Goal: Information Seeking & Learning: Check status

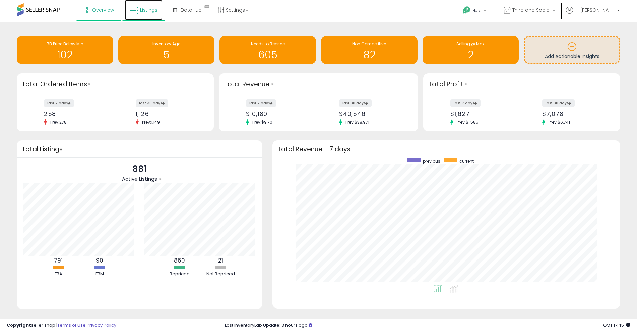
click at [149, 11] on span "Listings" at bounding box center [148, 10] width 17 height 7
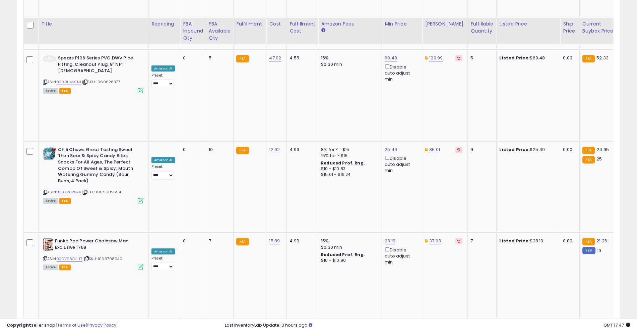
scroll to position [1248, 0]
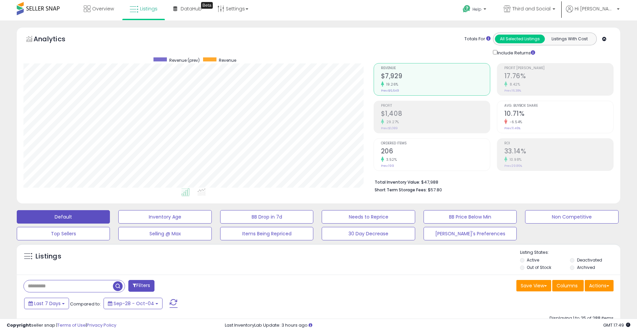
scroll to position [0, 0]
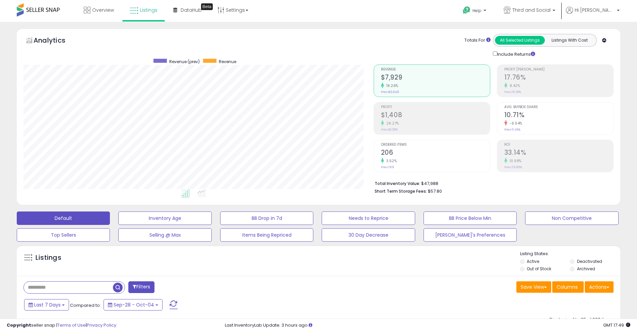
click at [282, 54] on div "Analytics Totals For All Selected Listings Listings With Cost Include Returns" at bounding box center [318, 46] width 590 height 24
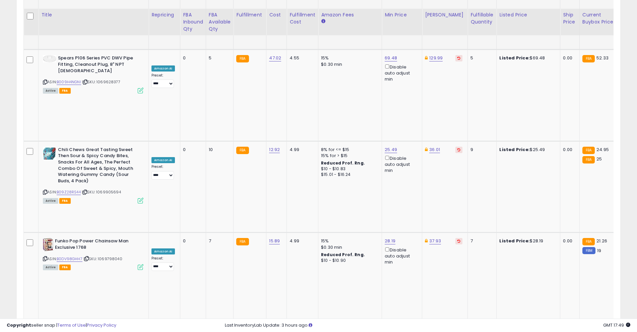
scroll to position [1248, 0]
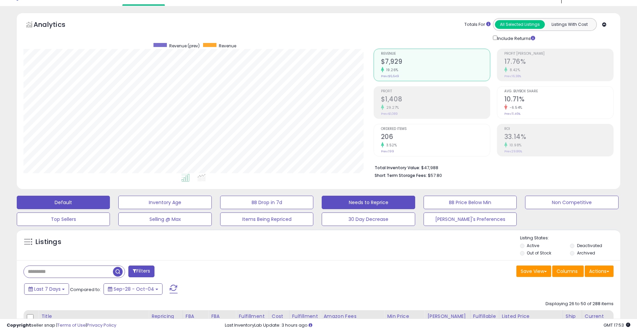
scroll to position [0, 0]
